Goal: Information Seeking & Learning: Learn about a topic

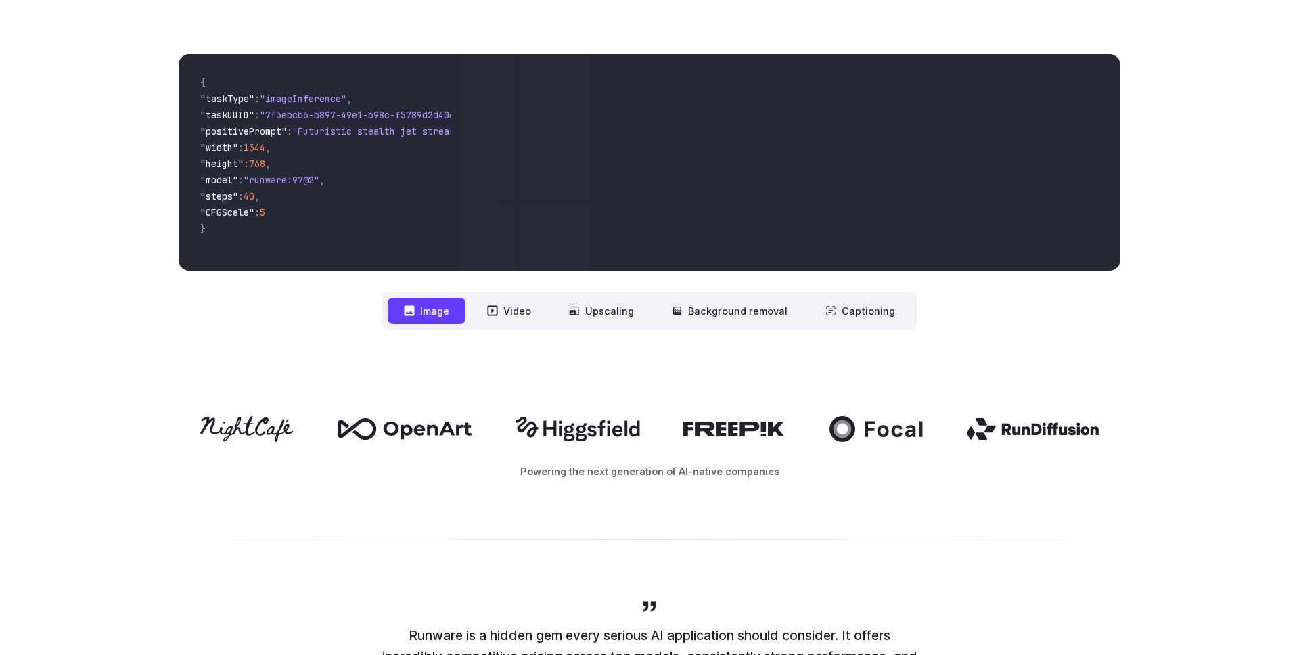
scroll to position [476, 0]
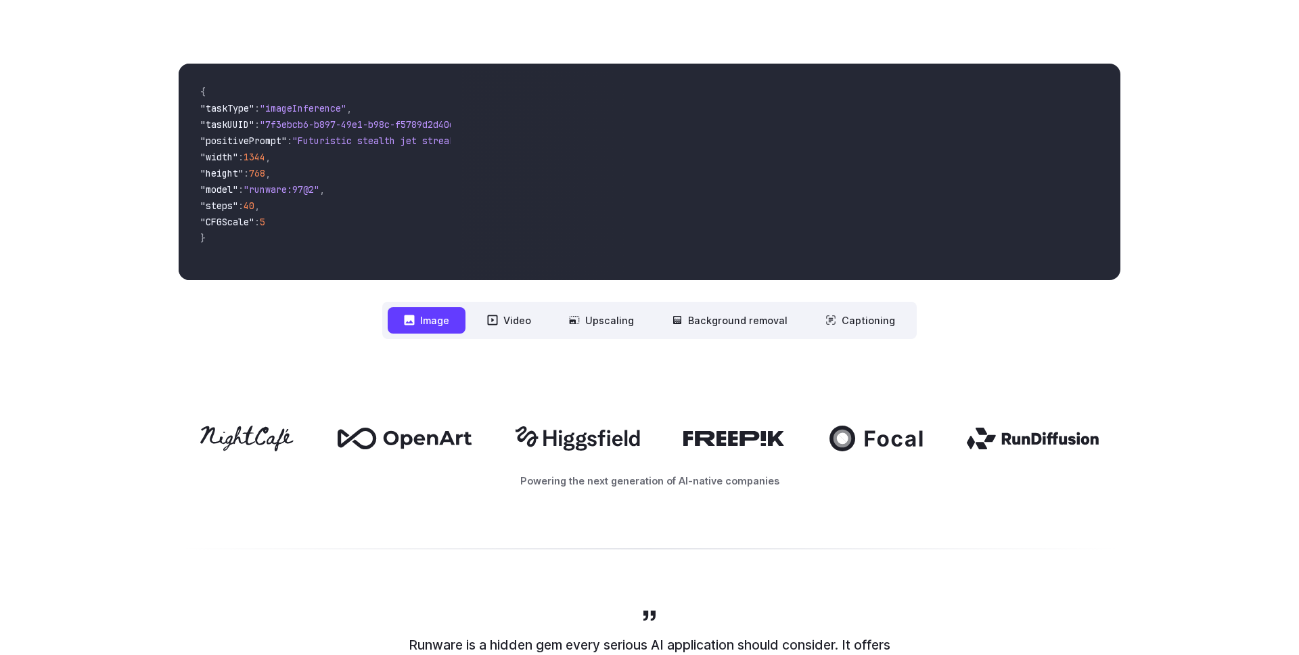
click at [319, 148] on span ""positivePrompt" : "Futuristic stealth jet streaking through a neon-lit citysca…" at bounding box center [320, 142] width 240 height 16
click at [363, 143] on span ""Futuristic stealth jet streaking through a neon-lit cityscape with glowing pur…" at bounding box center [538, 141] width 493 height 12
drag, startPoint x: 363, startPoint y: 143, endPoint x: 418, endPoint y: 153, distance: 56.4
click at [418, 153] on code "{ "taskType" : "imageInference" , "taskUUID" : "7f3ebcb6-b897-49e1-b98c-f5789d2…" at bounding box center [319, 171] width 261 height 195
click at [344, 165] on span ""width" : 1344 ," at bounding box center [320, 158] width 240 height 16
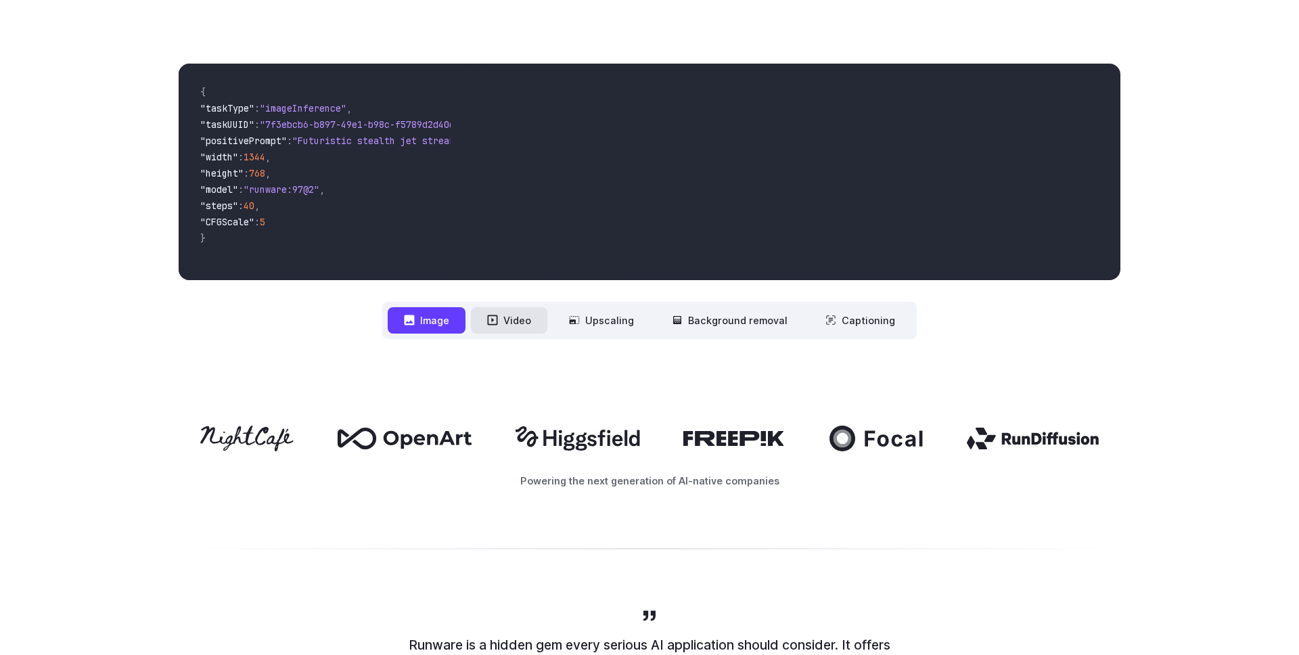
click at [516, 327] on button "Video" at bounding box center [509, 320] width 76 height 26
click at [447, 321] on button "Image" at bounding box center [427, 320] width 78 height 26
click at [498, 323] on icon at bounding box center [492, 320] width 11 height 11
click at [498, 323] on icon at bounding box center [493, 320] width 10 height 10
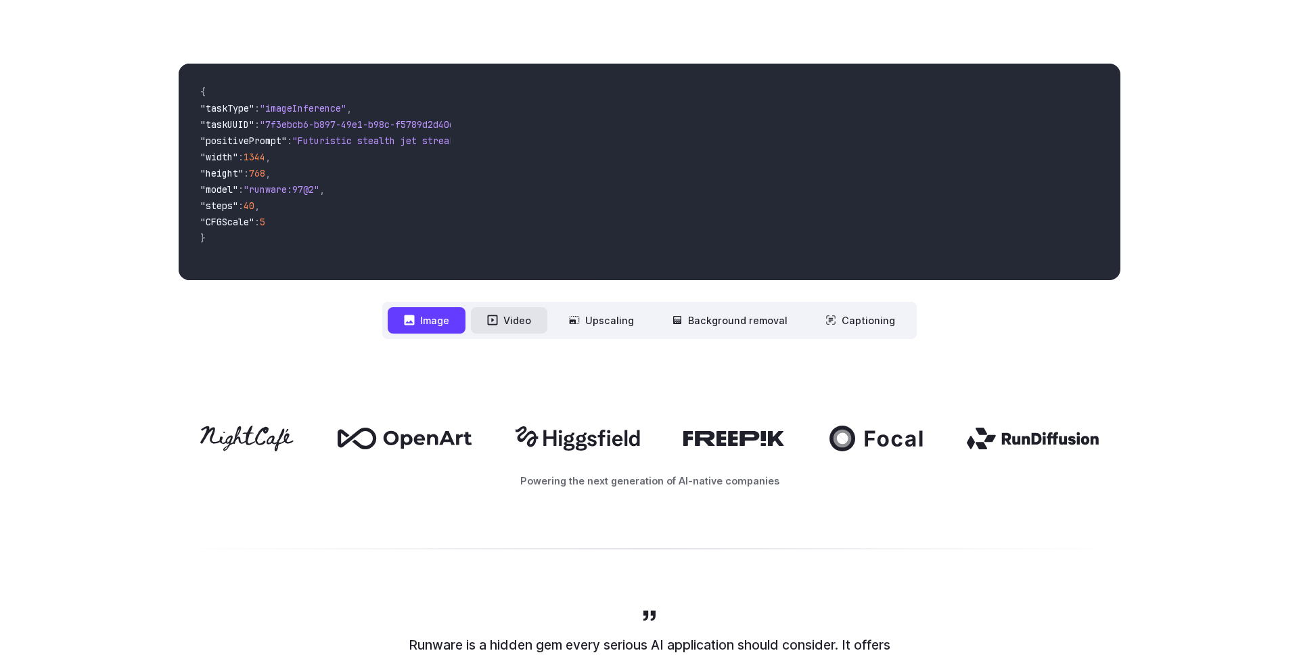
click at [518, 330] on button "Video" at bounding box center [509, 320] width 76 height 26
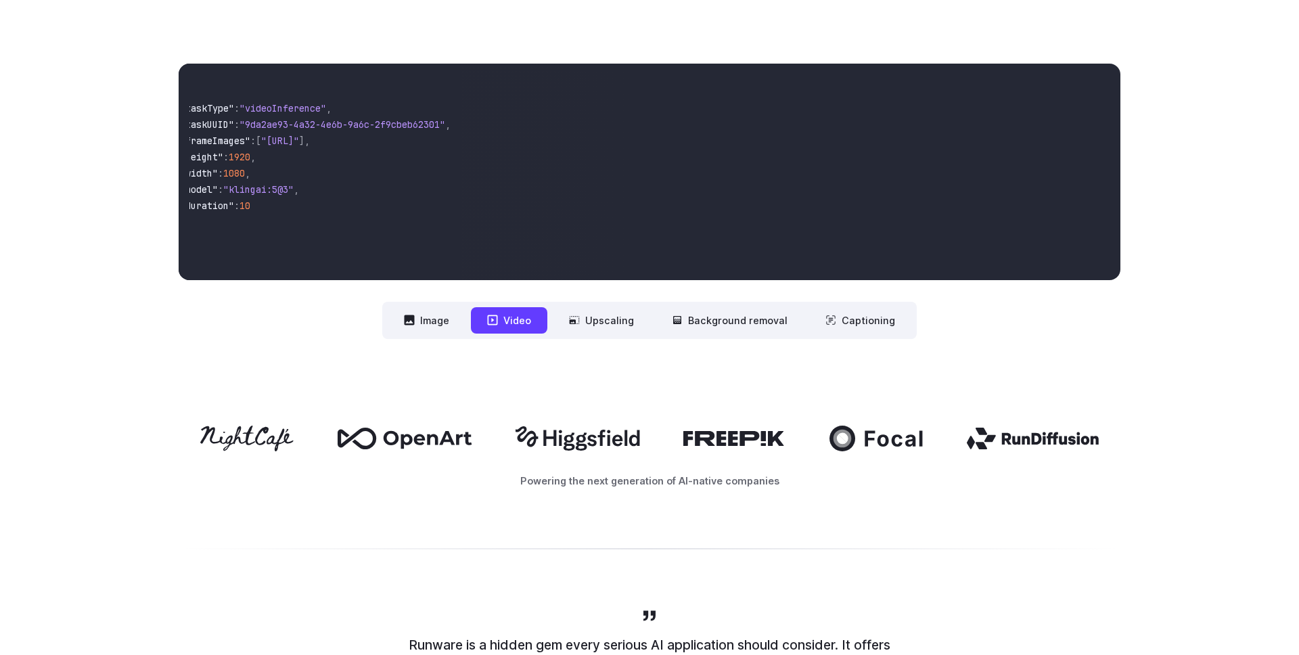
scroll to position [0, 0]
click at [750, 321] on button "Background removal" at bounding box center [730, 320] width 148 height 26
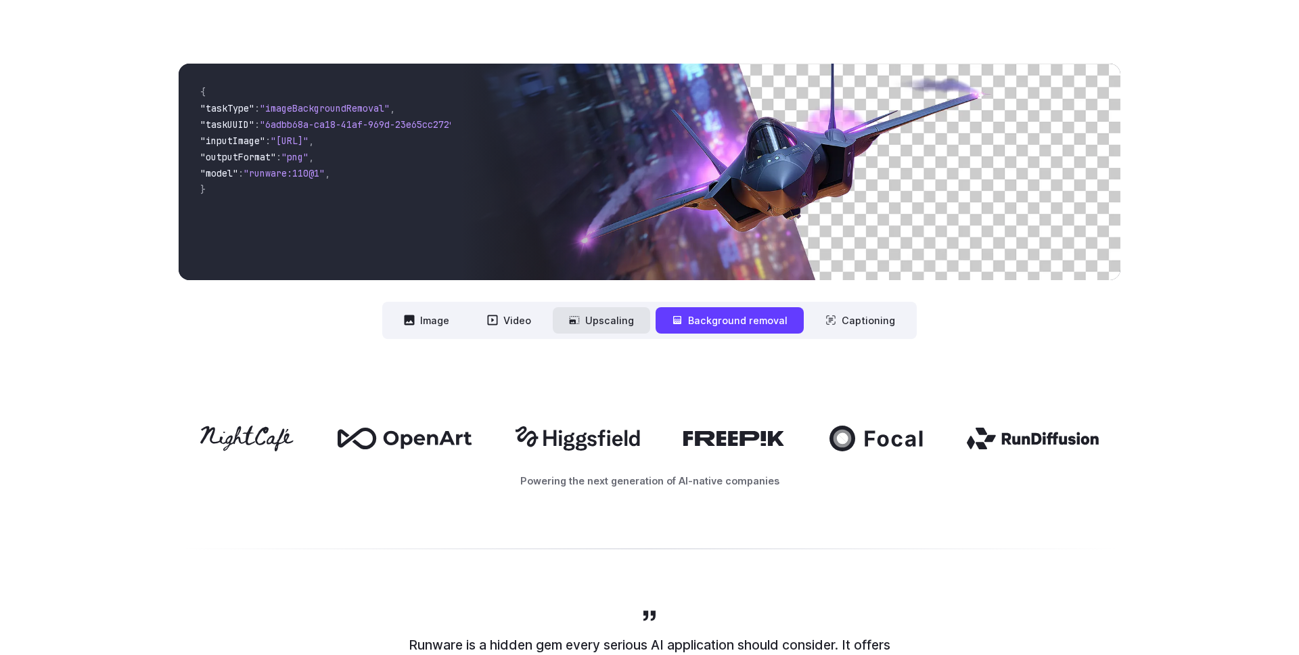
click at [614, 322] on button "Upscaling" at bounding box center [601, 320] width 97 height 26
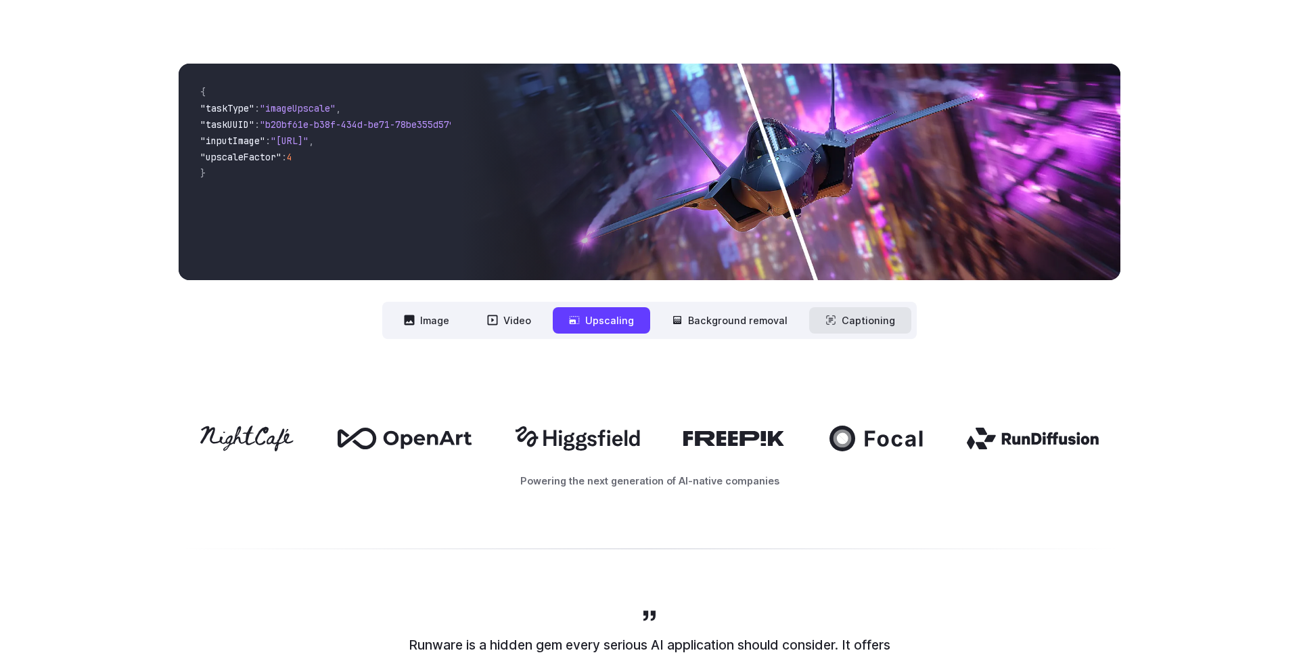
click at [870, 319] on button "Captioning" at bounding box center [860, 320] width 102 height 26
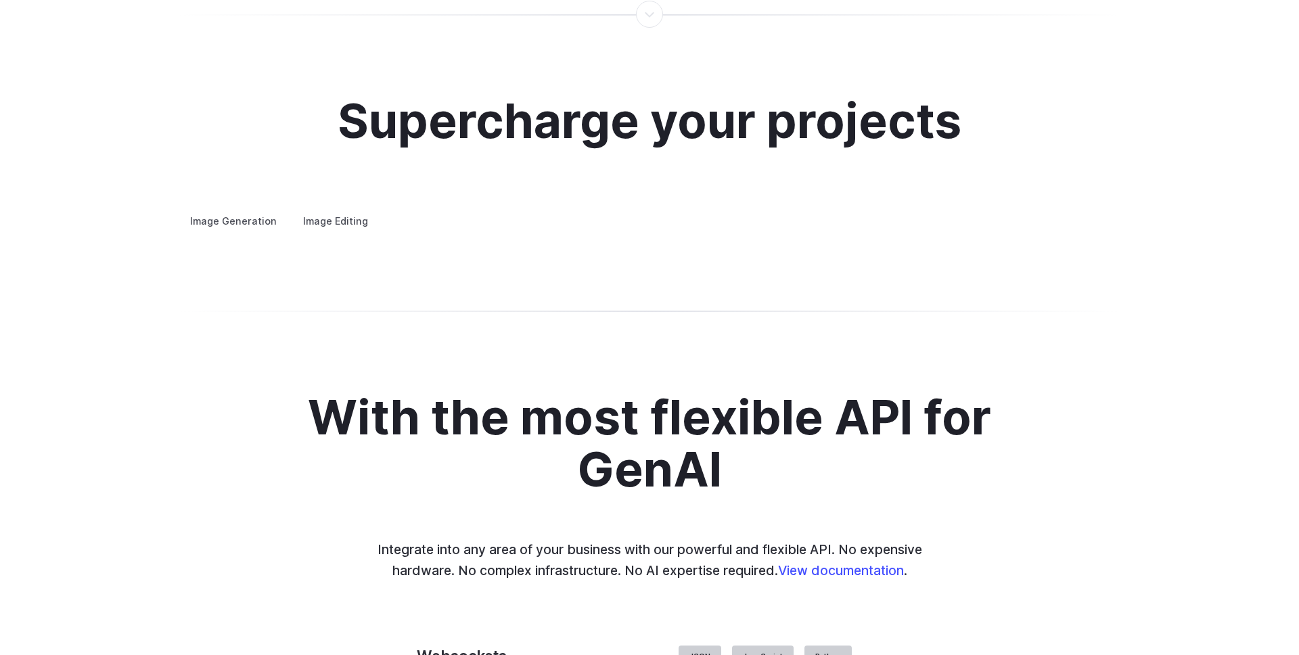
scroll to position [2570, 0]
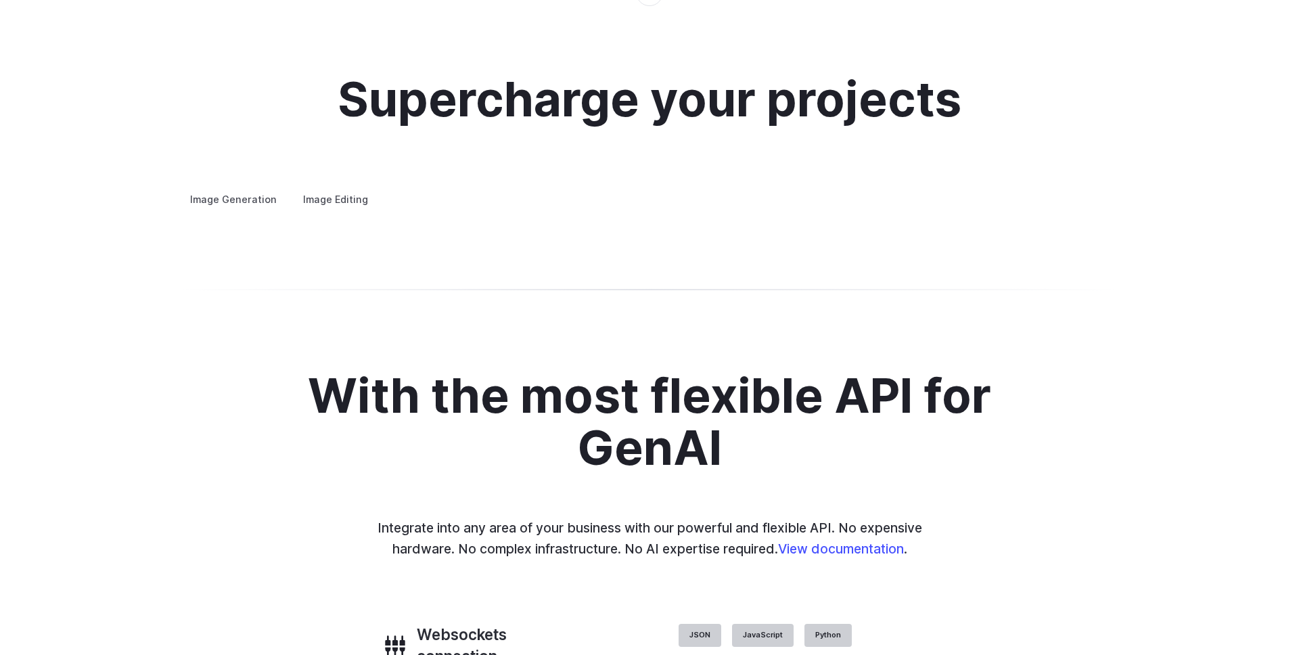
click at [948, 273] on div "Supercharge your projects Image Generation Image Editing Custom avatars Create …" at bounding box center [649, 141] width 1299 height 264
click at [0, 0] on button "Go to 3 of 4" at bounding box center [0, 0] width 0 height 0
click at [0, 0] on button "Go to 4 of 4" at bounding box center [0, 0] width 0 height 0
click at [0, 0] on button "Go to 1 of 4" at bounding box center [0, 0] width 0 height 0
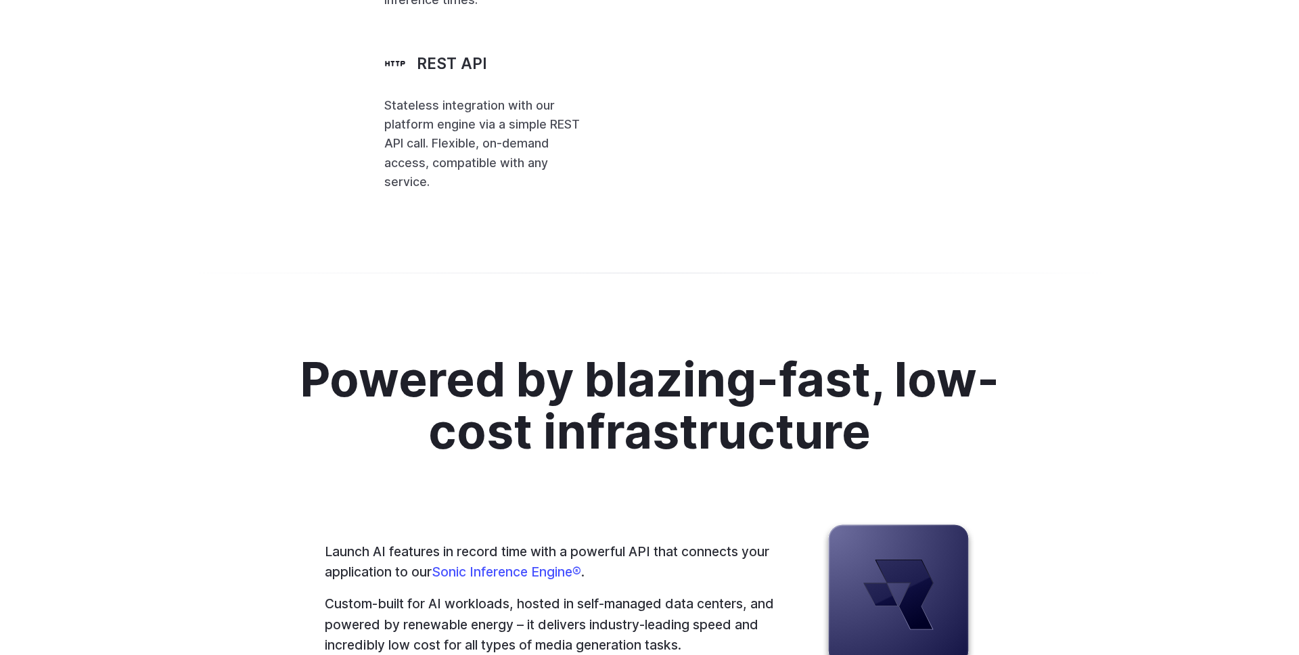
scroll to position [3212, 0]
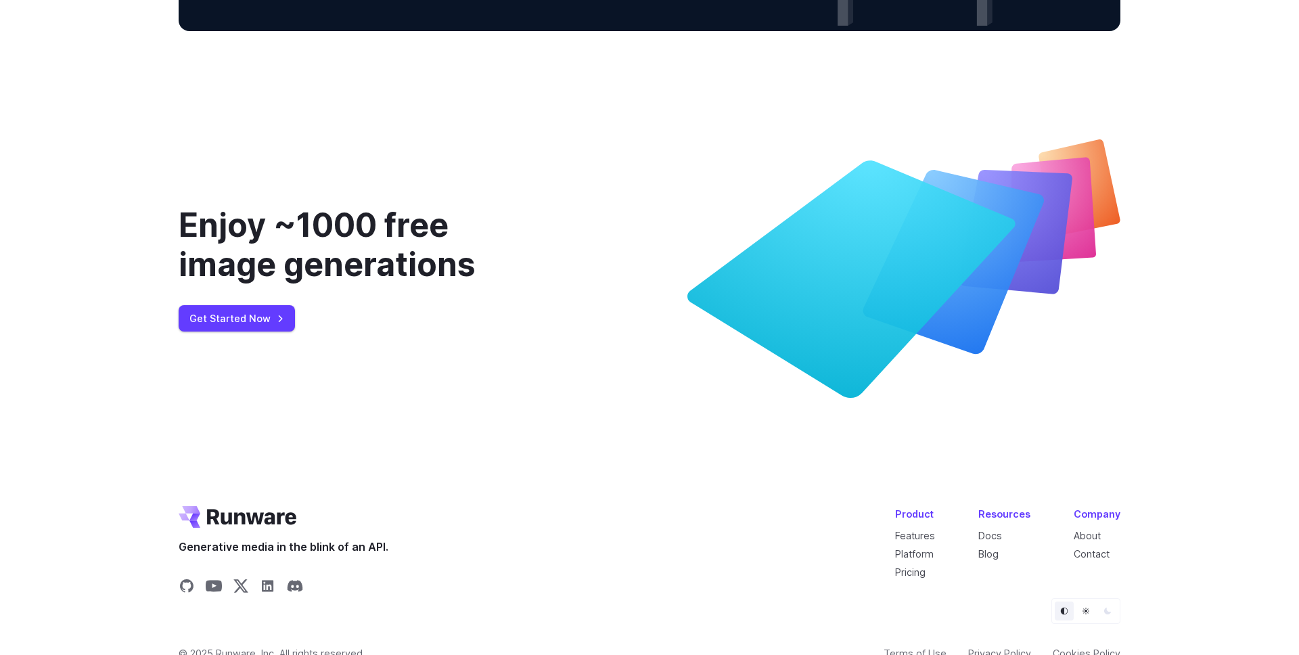
scroll to position [5163, 0]
